Goal: Book appointment/travel/reservation

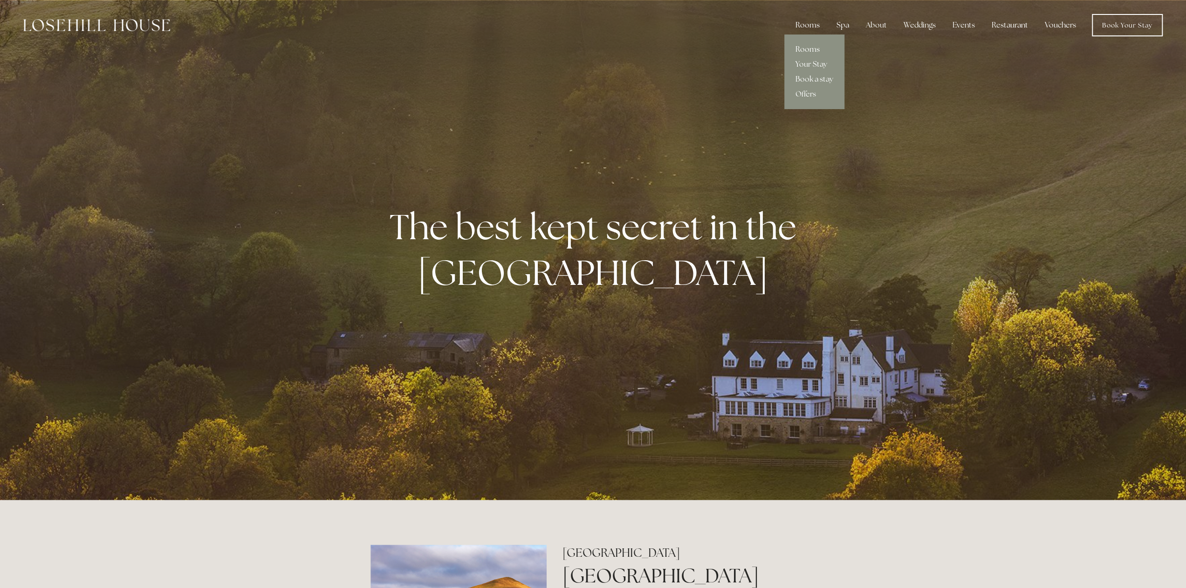
click at [814, 48] on link "Rooms" at bounding box center [814, 49] width 60 height 15
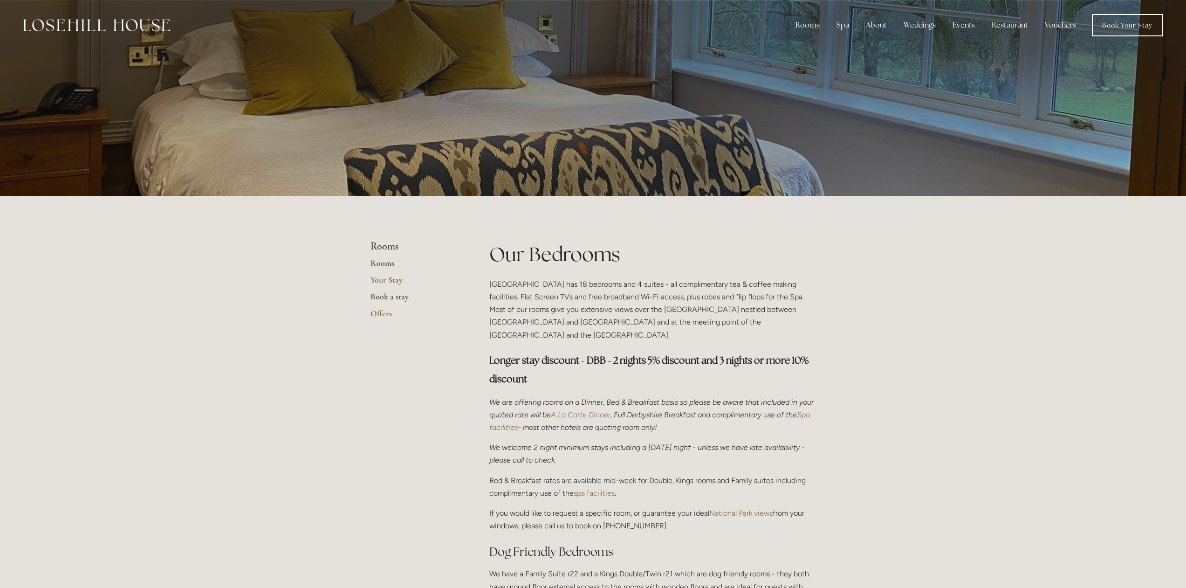
click at [400, 299] on link "Book a stay" at bounding box center [415, 299] width 89 height 17
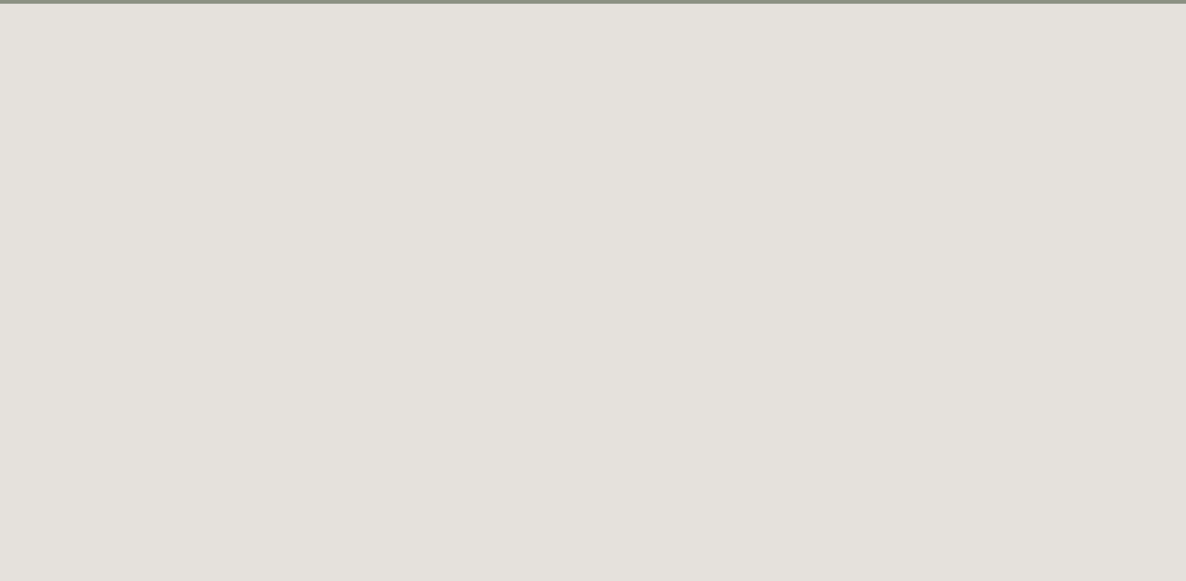
scroll to position [51, 0]
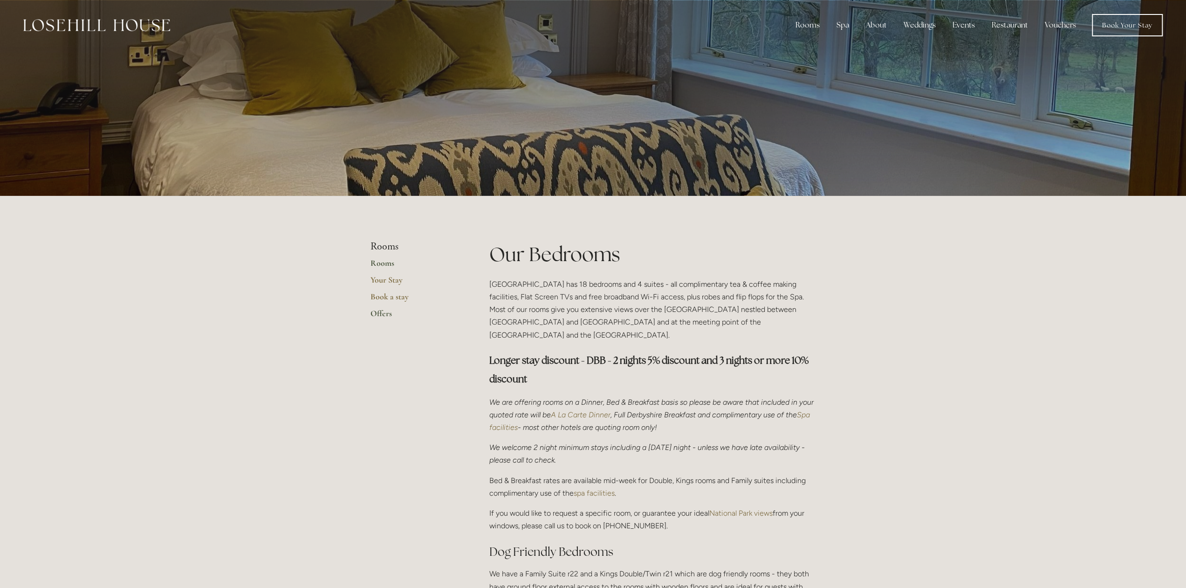
click at [382, 314] on link "Offers" at bounding box center [415, 316] width 89 height 17
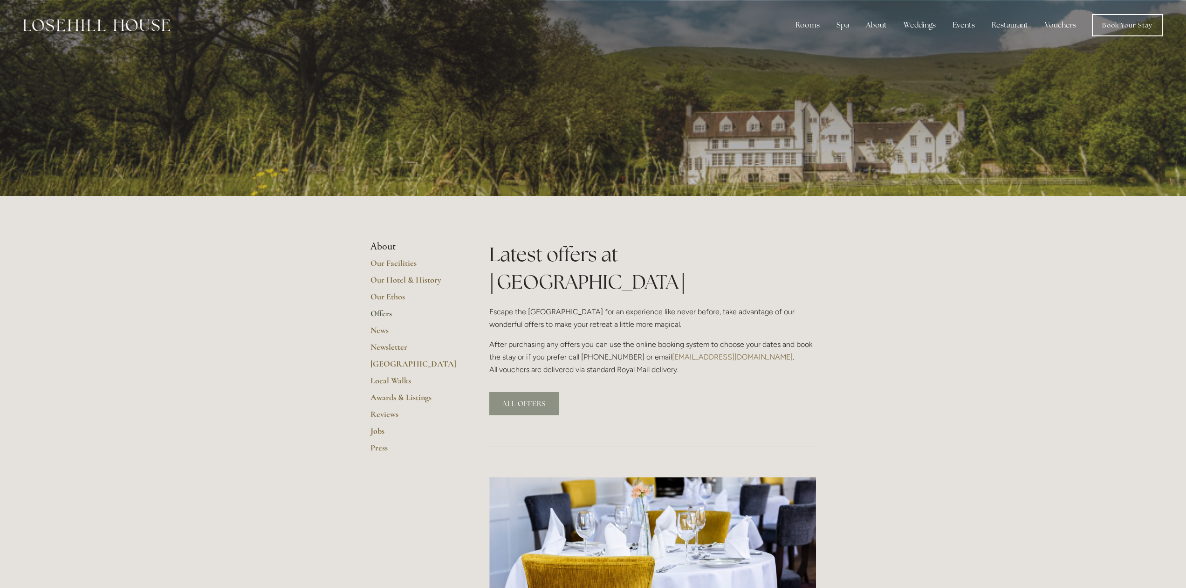
click at [530, 392] on link "ALL OFFERS" at bounding box center [523, 403] width 69 height 23
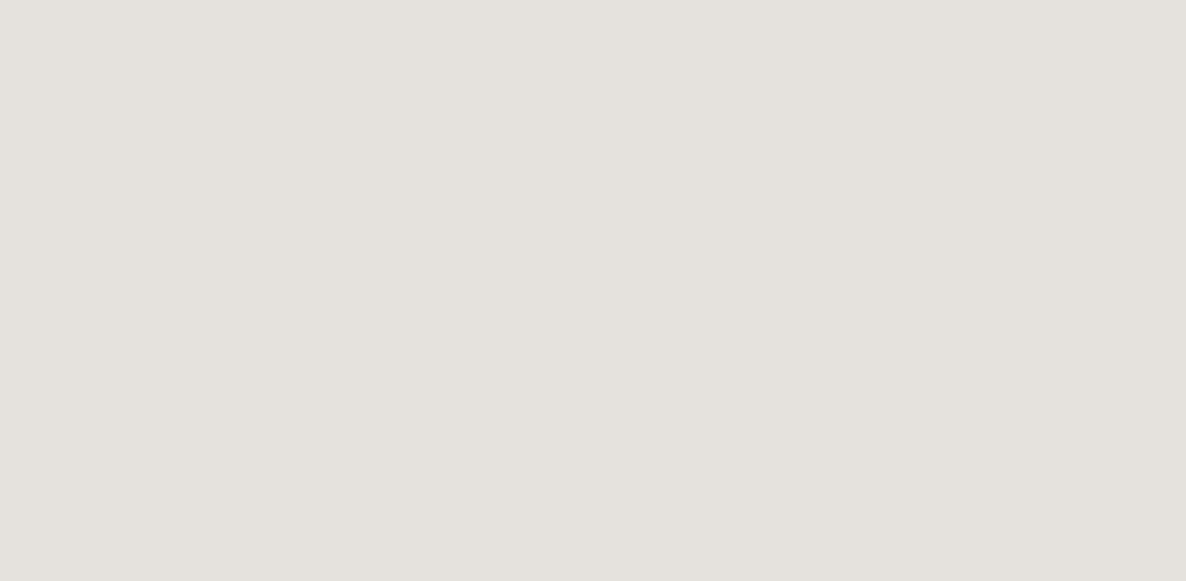
scroll to position [289, 0]
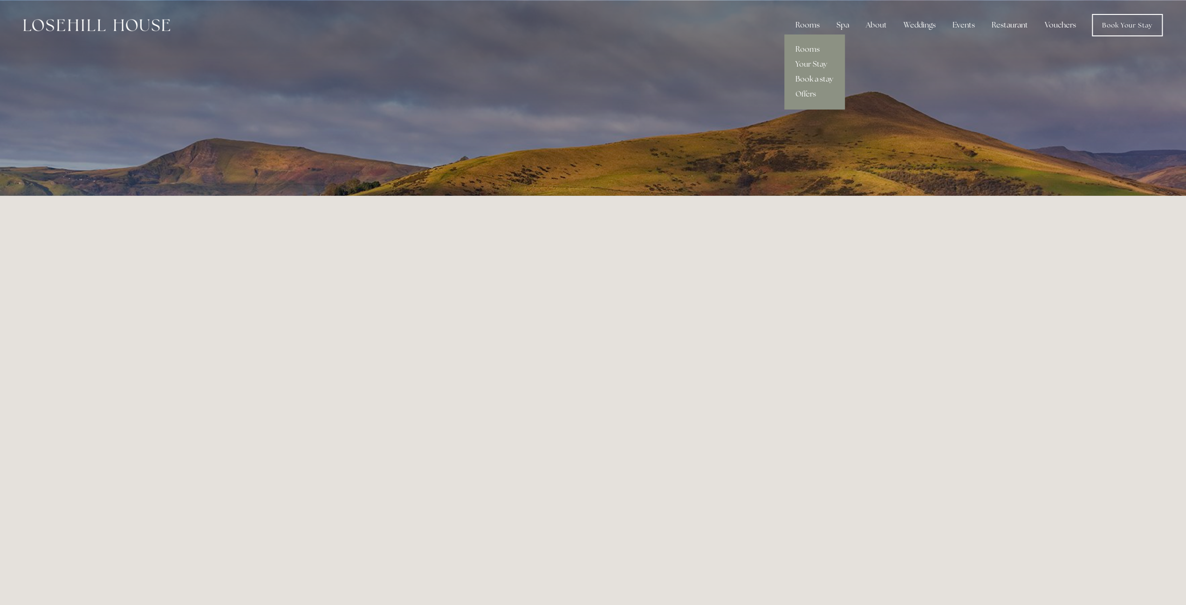
click at [813, 77] on link "Book a stay" at bounding box center [814, 79] width 60 height 15
